Goal: Task Accomplishment & Management: Manage account settings

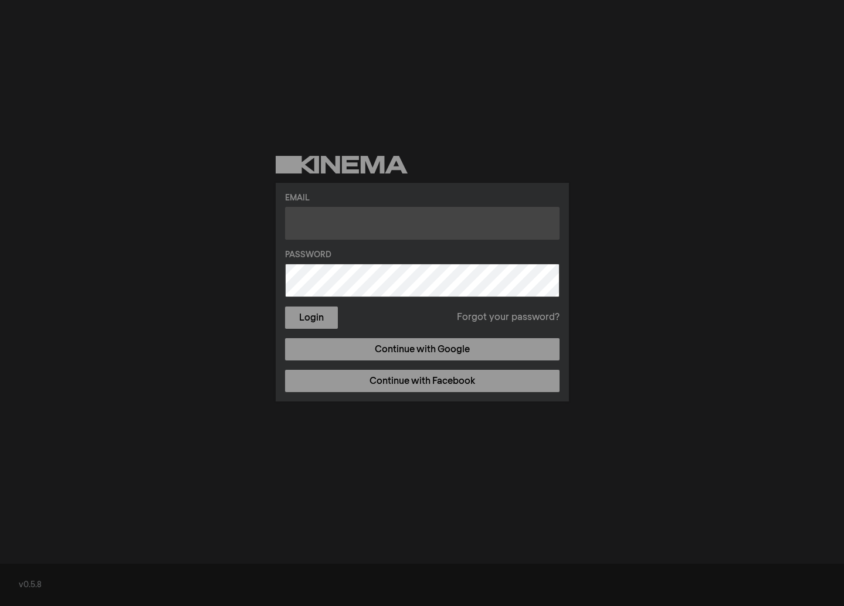
type input "[EMAIL_ADDRESS][DOMAIN_NAME]"
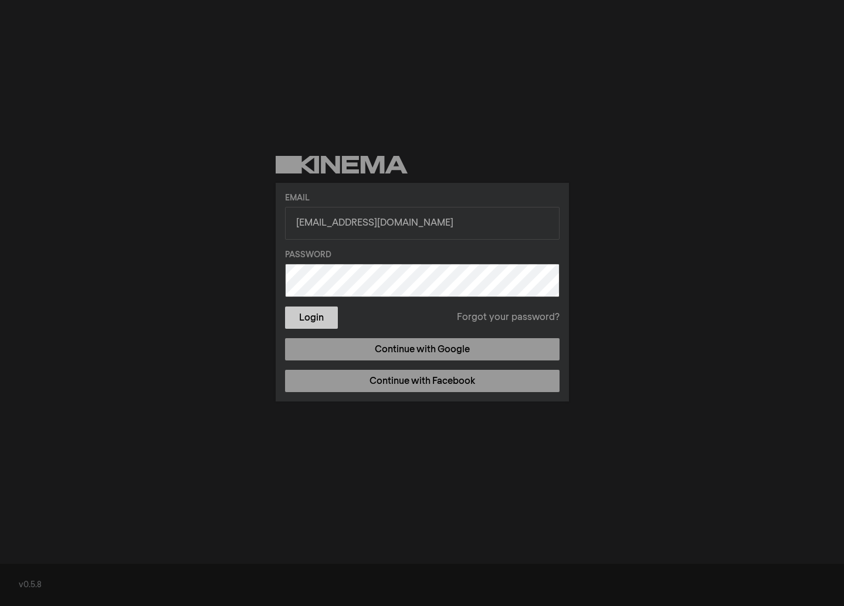
click at [310, 316] on button "Login" at bounding box center [311, 318] width 53 height 22
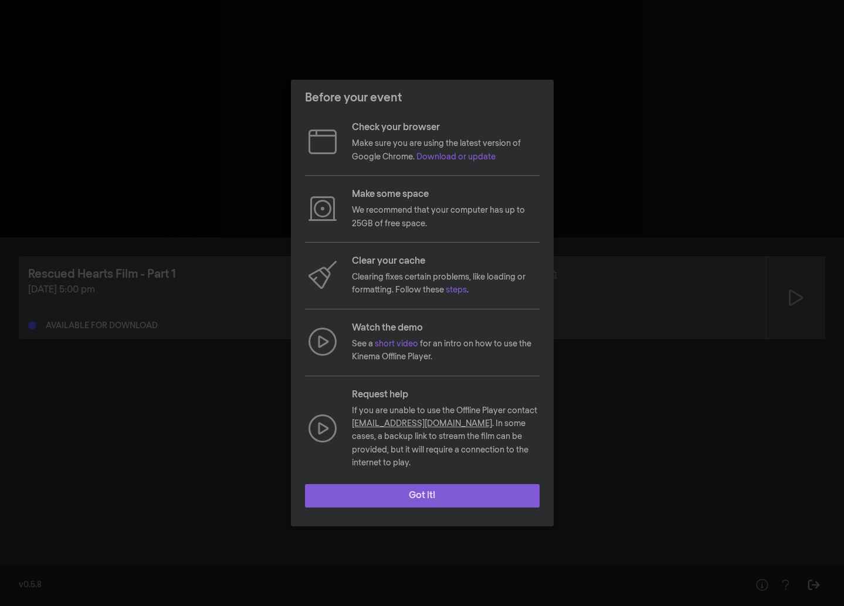
click at [420, 498] on button "Got it!" at bounding box center [422, 495] width 235 height 23
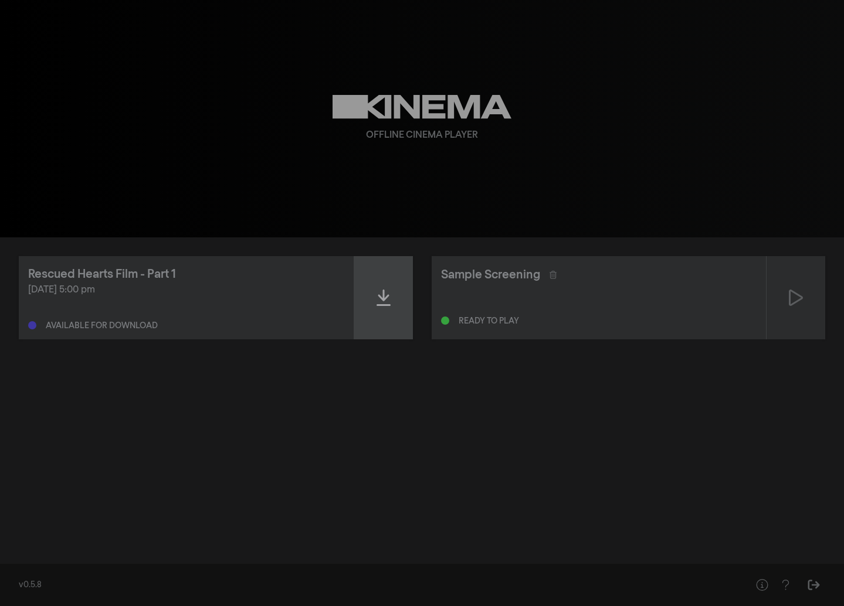
click at [377, 293] on icon at bounding box center [383, 298] width 14 height 19
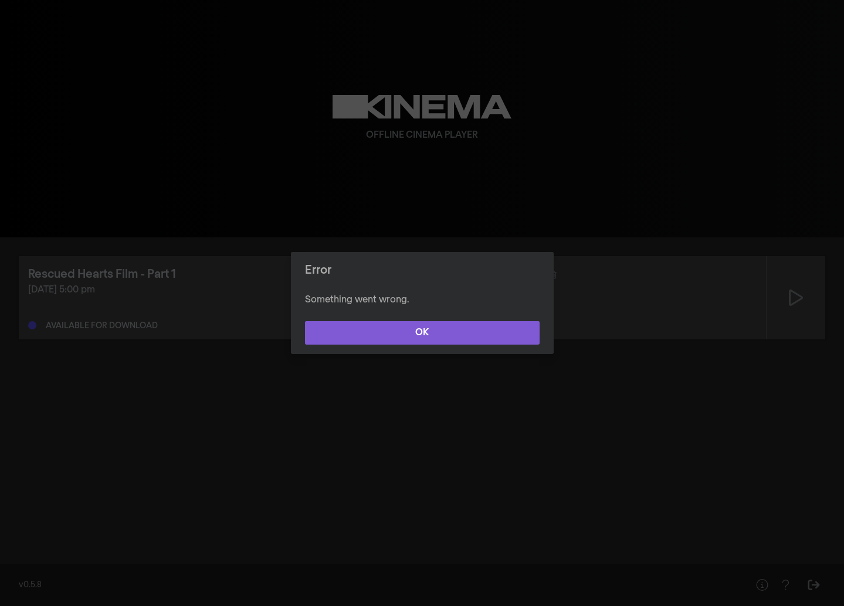
click at [400, 332] on button "OK" at bounding box center [422, 332] width 235 height 23
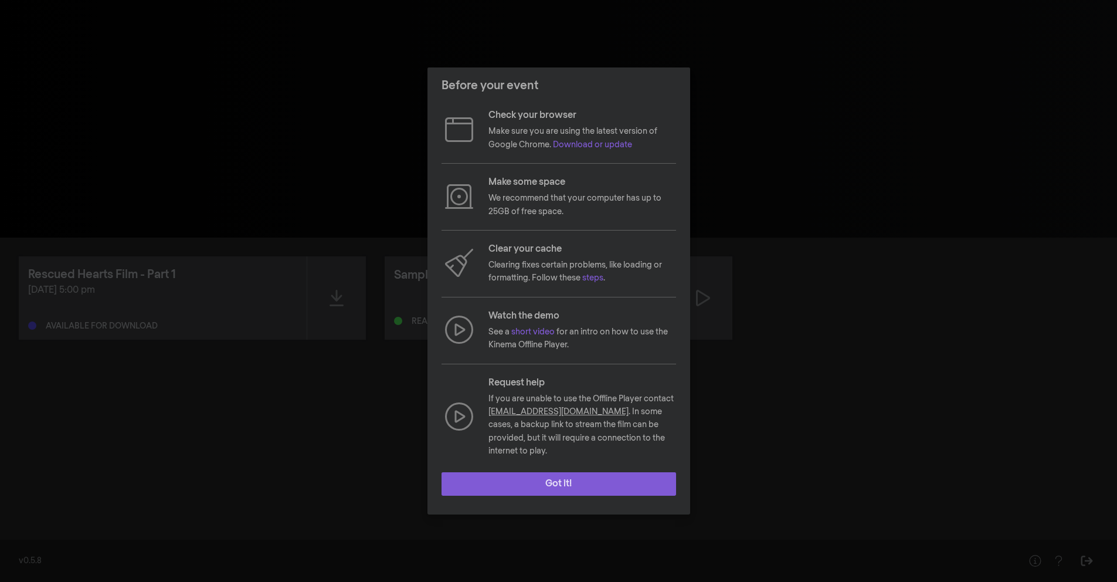
click at [592, 481] on button "Got it!" at bounding box center [559, 483] width 235 height 23
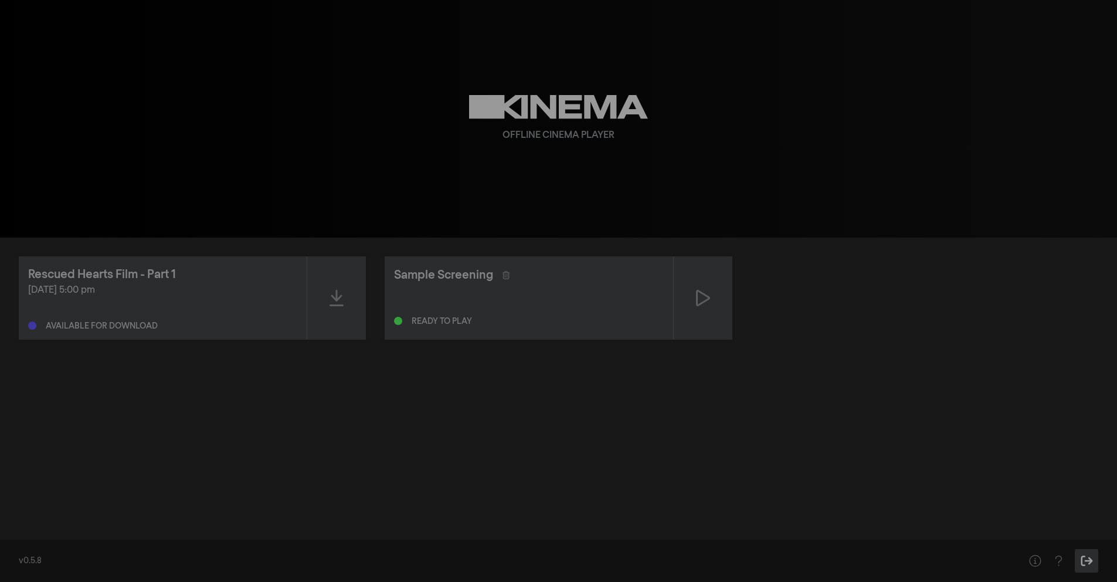
click at [1084, 561] on button "Sign Out" at bounding box center [1086, 560] width 23 height 23
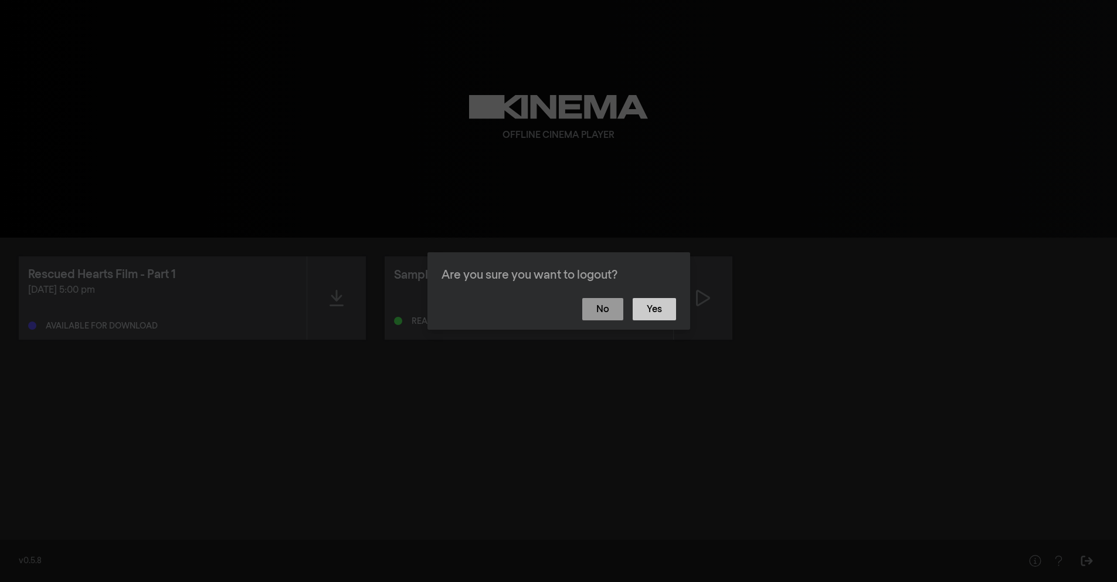
click at [660, 313] on button "Yes" at bounding box center [654, 309] width 43 height 22
